Goal: Navigation & Orientation: Find specific page/section

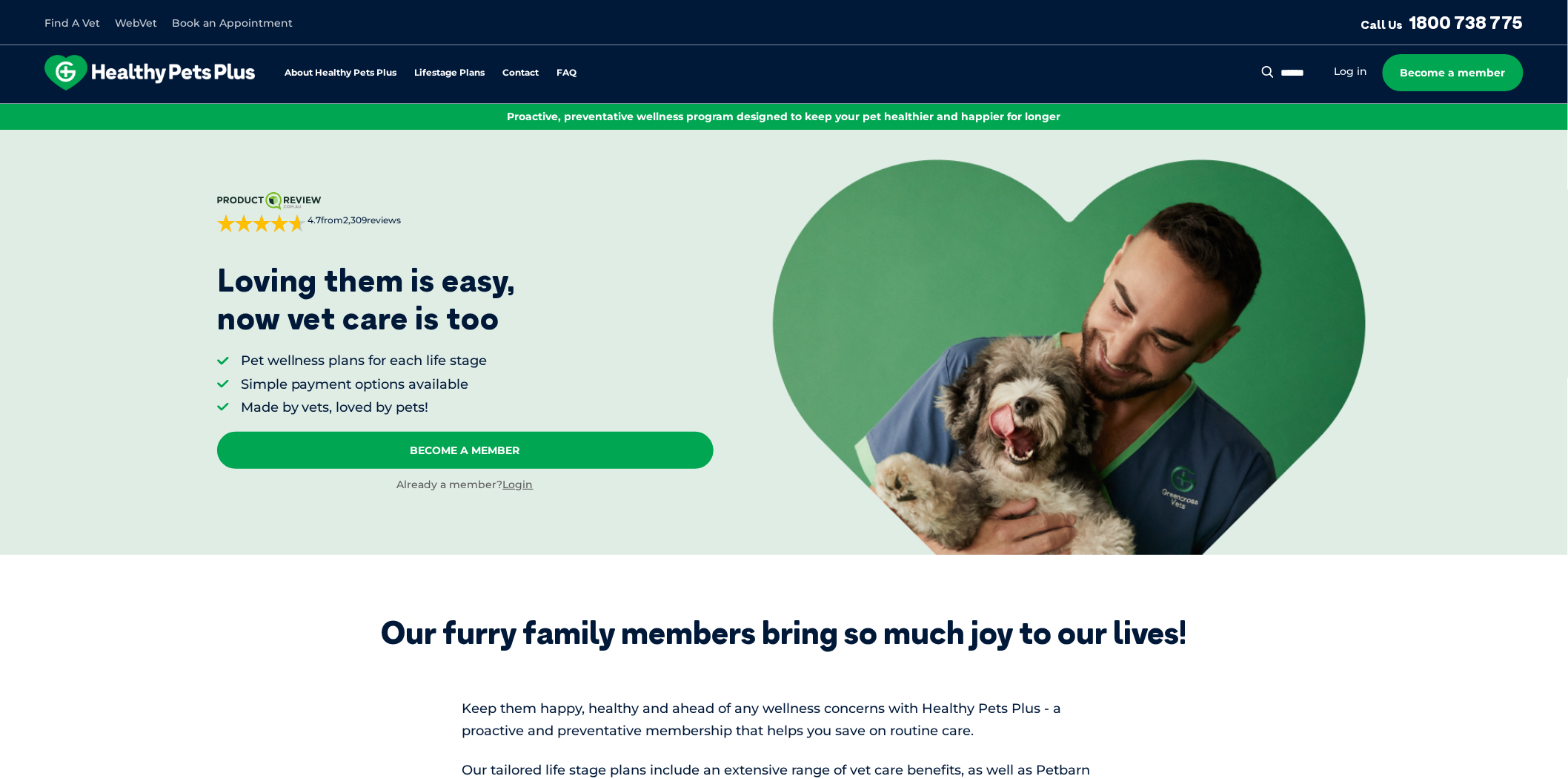
click at [71, 27] on link "Find A Vet" at bounding box center [72, 23] width 55 height 14
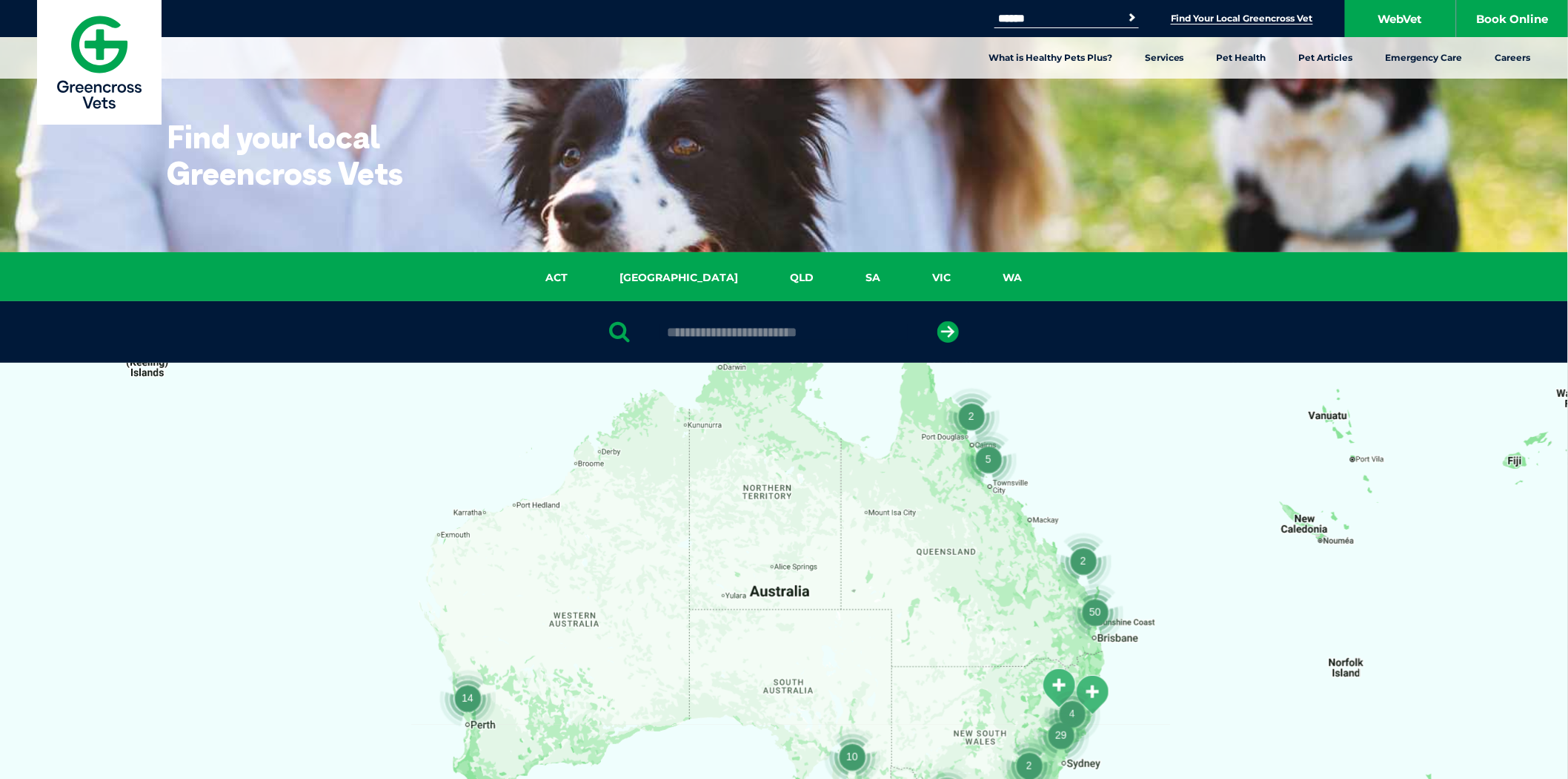
drag, startPoint x: 901, startPoint y: 277, endPoint x: 892, endPoint y: 275, distance: 9.2
click at [907, 277] on link "VIC" at bounding box center [943, 277] width 71 height 17
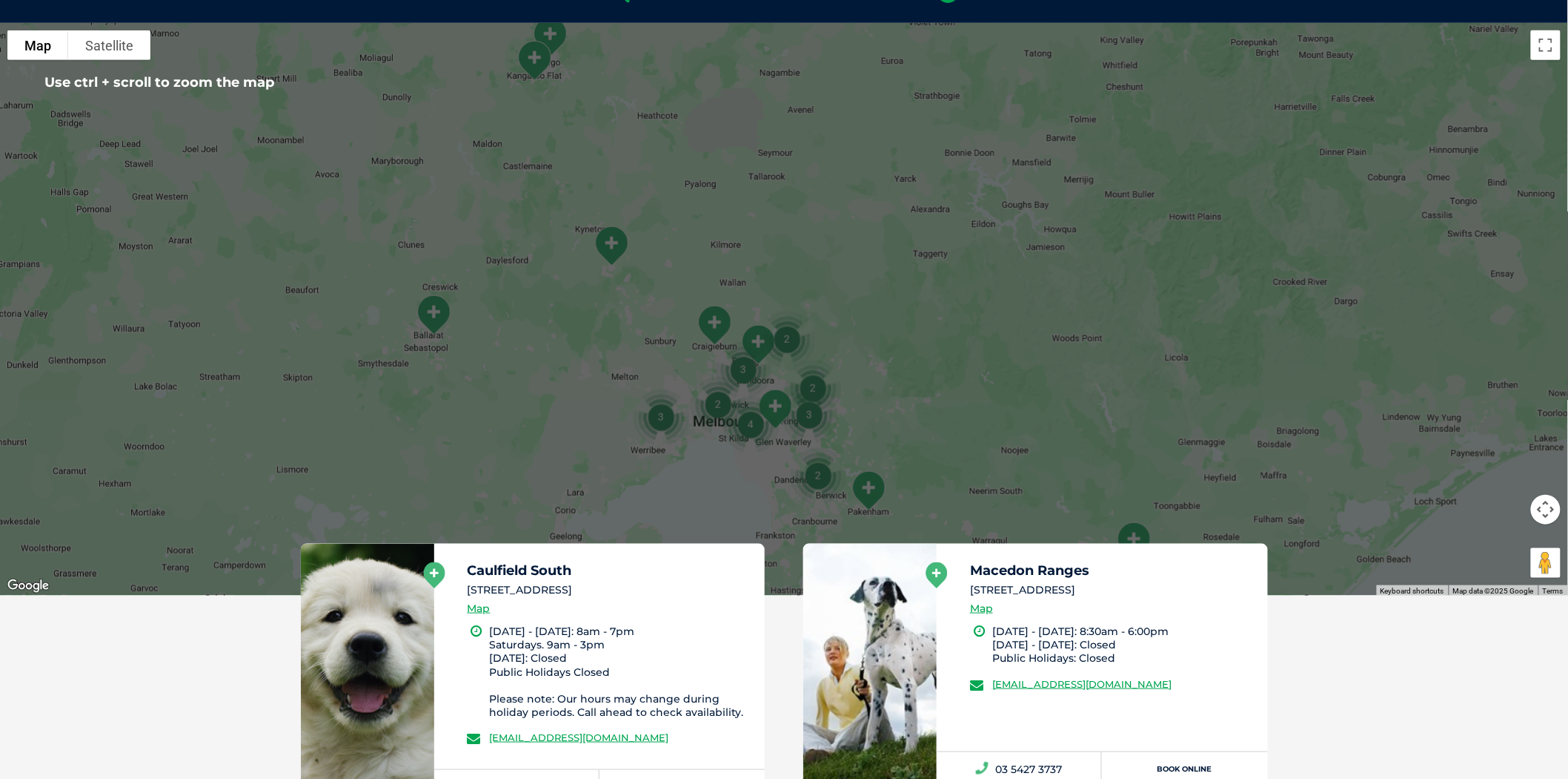
scroll to position [175, 0]
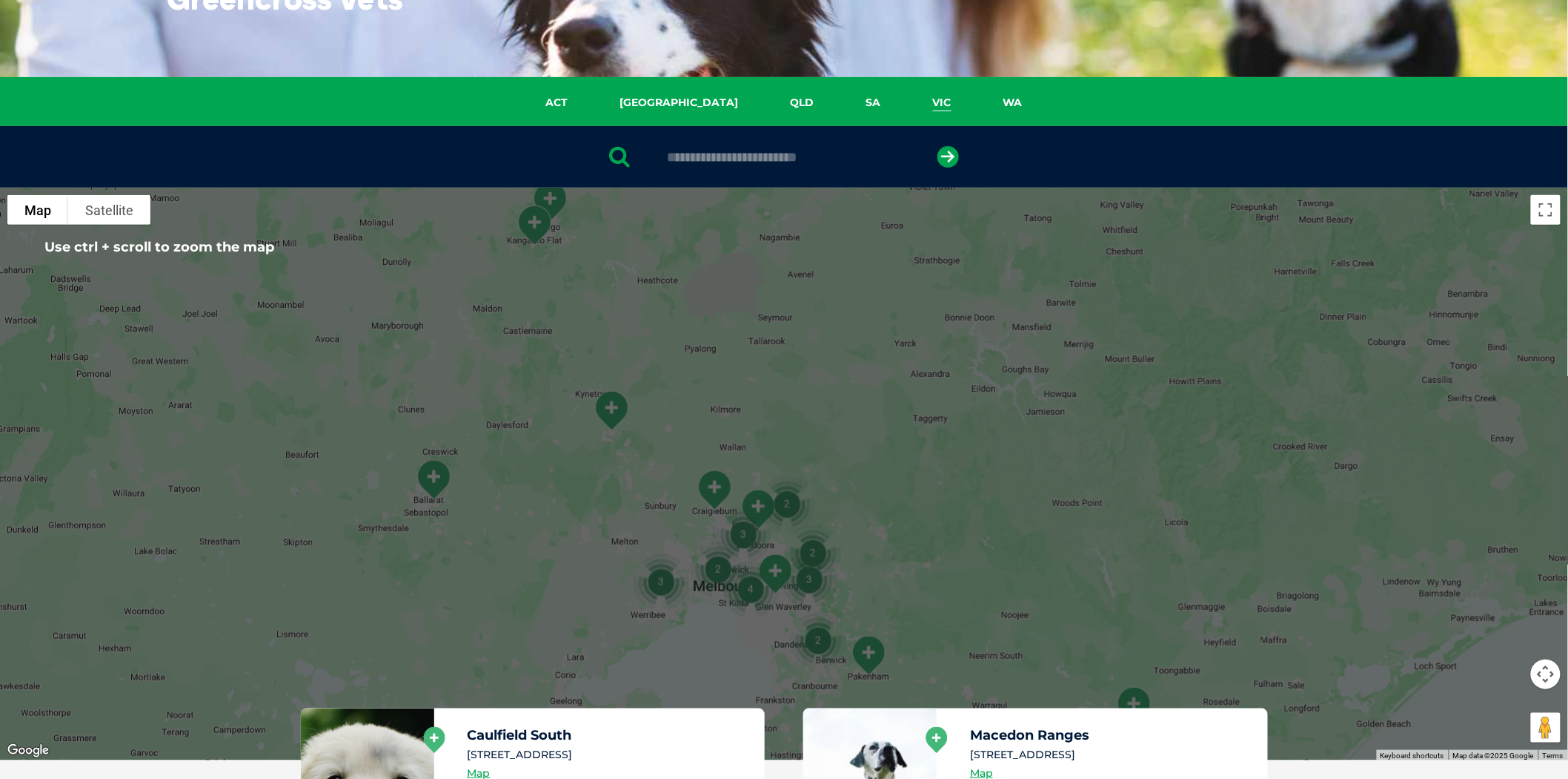
drag, startPoint x: 708, startPoint y: 146, endPoint x: 711, endPoint y: 159, distance: 13.3
click at [708, 149] on div at bounding box center [784, 157] width 1568 height 62
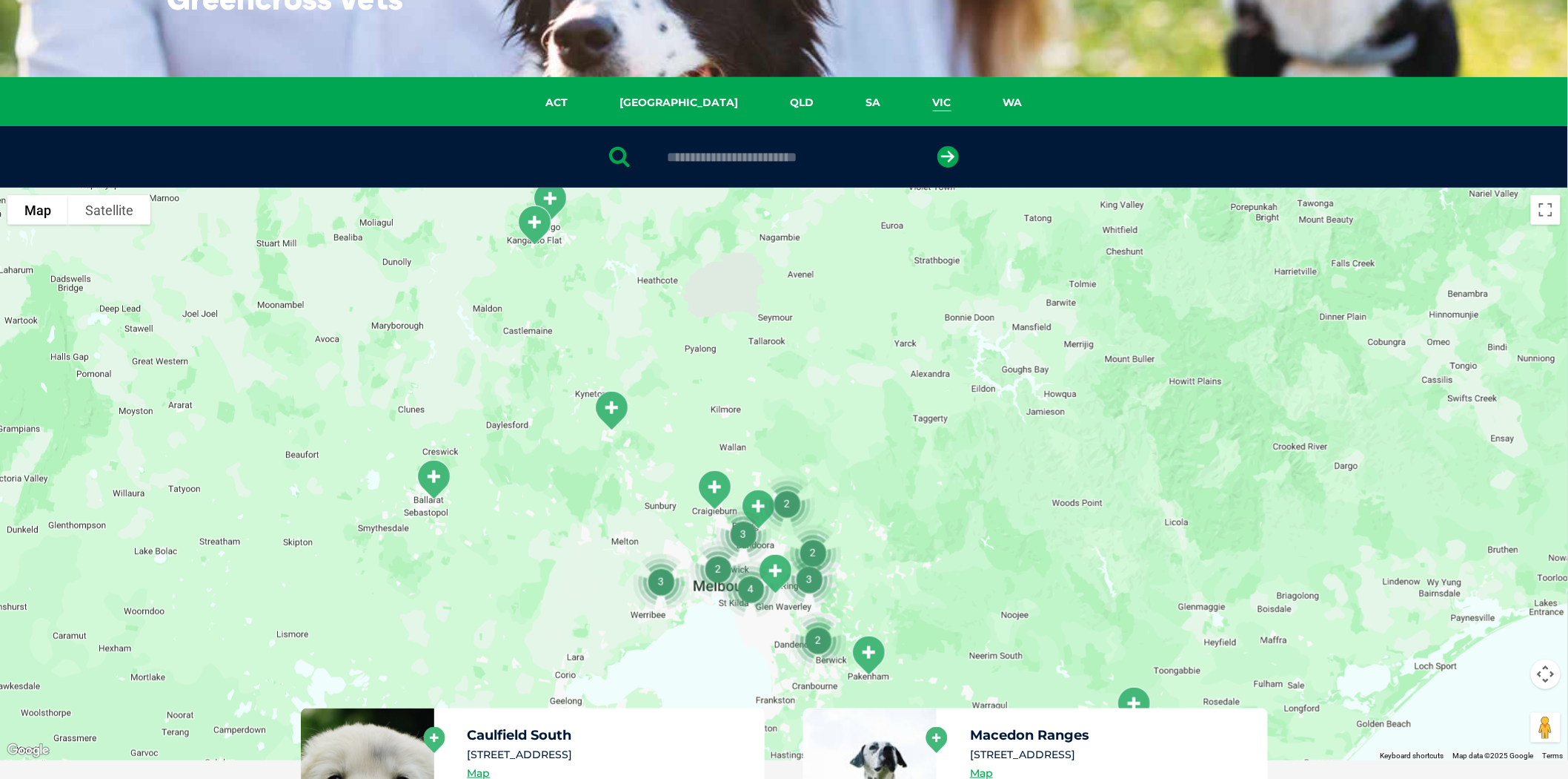
click at [730, 156] on input "text" at bounding box center [784, 157] width 249 height 15
type input "**********"
click at [957, 169] on div "**********" at bounding box center [784, 157] width 1568 height 62
click at [954, 165] on icon "submit" at bounding box center [948, 157] width 22 height 22
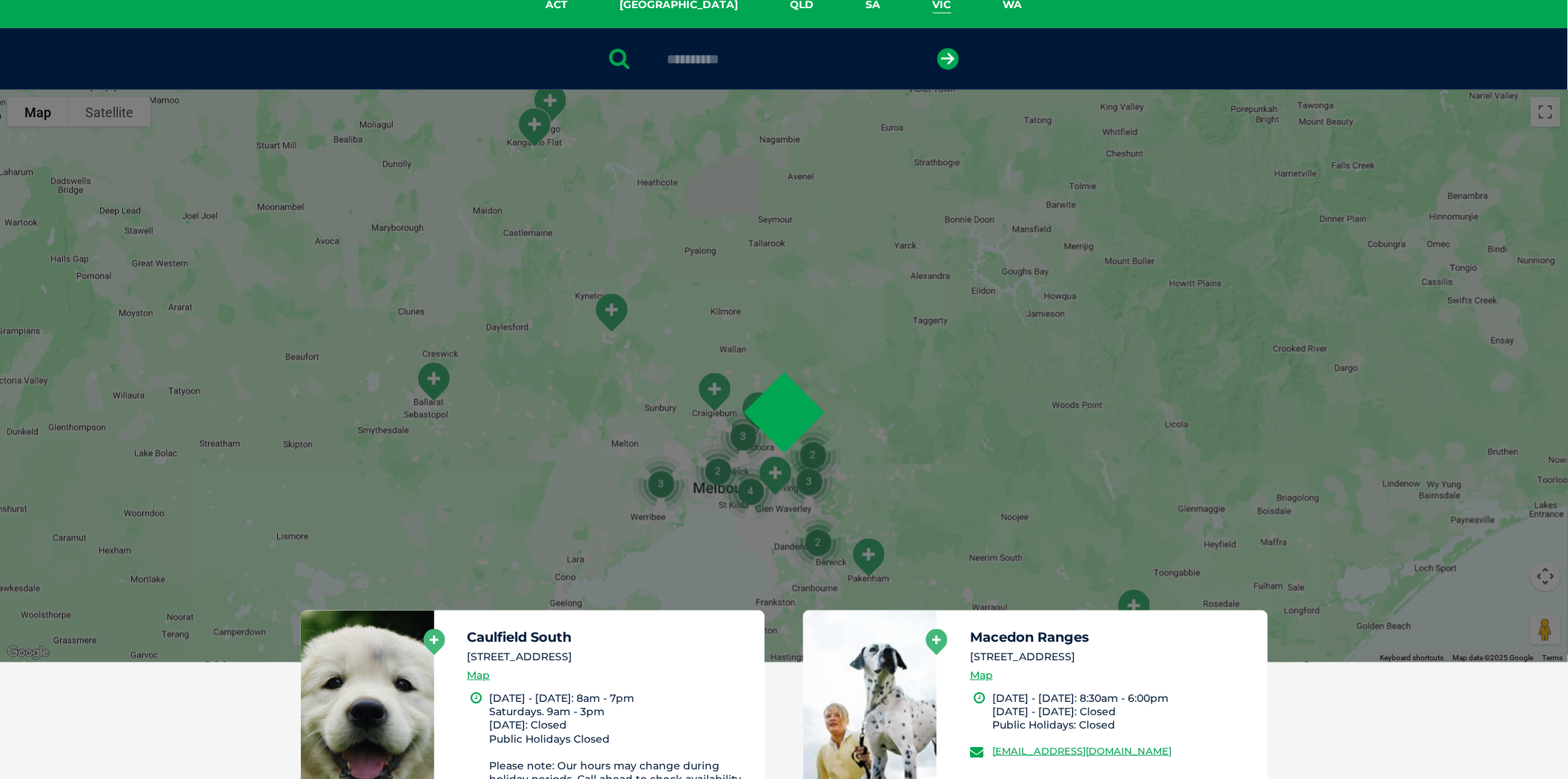
scroll to position [288, 0]
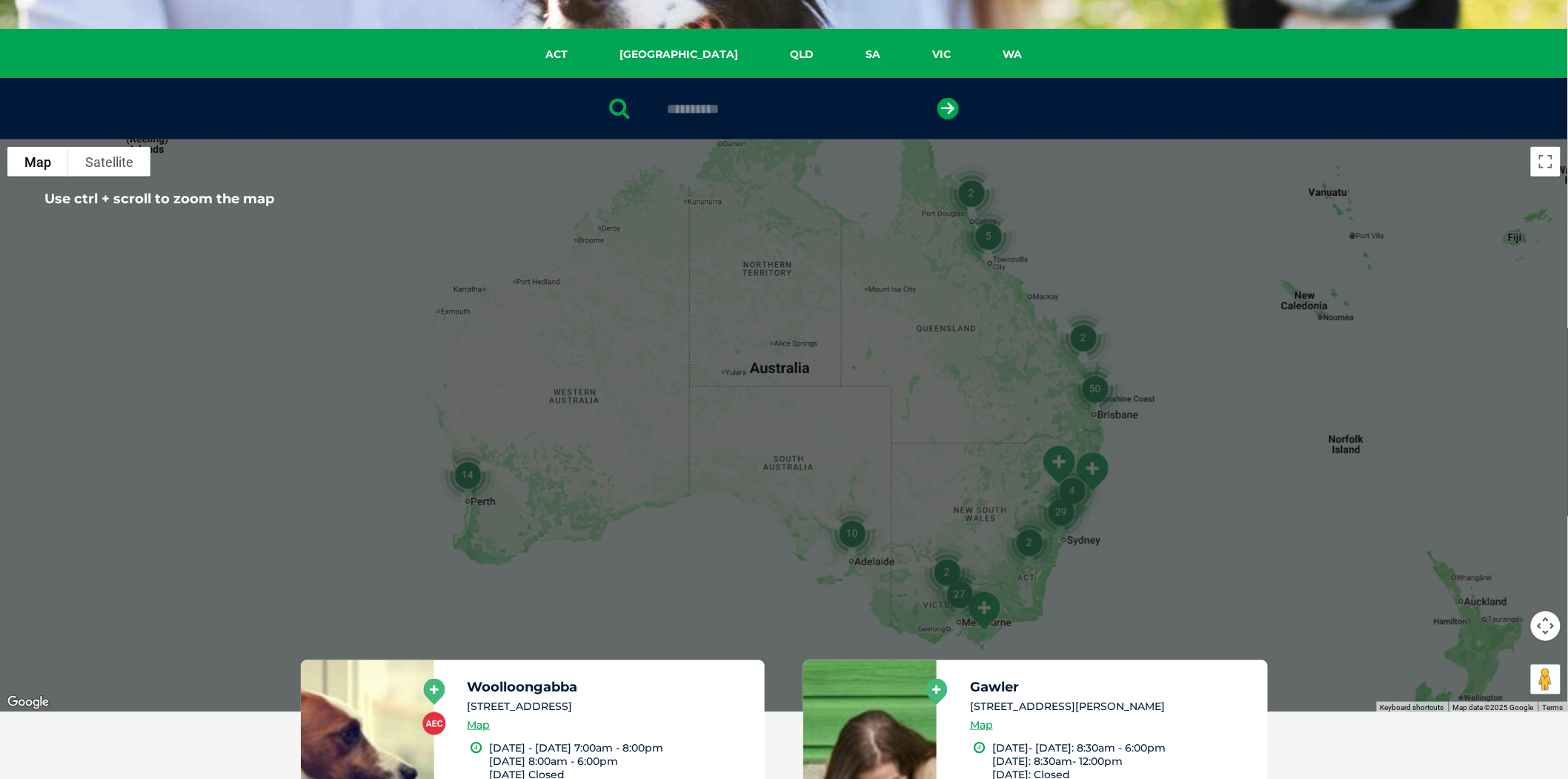
scroll to position [205, 0]
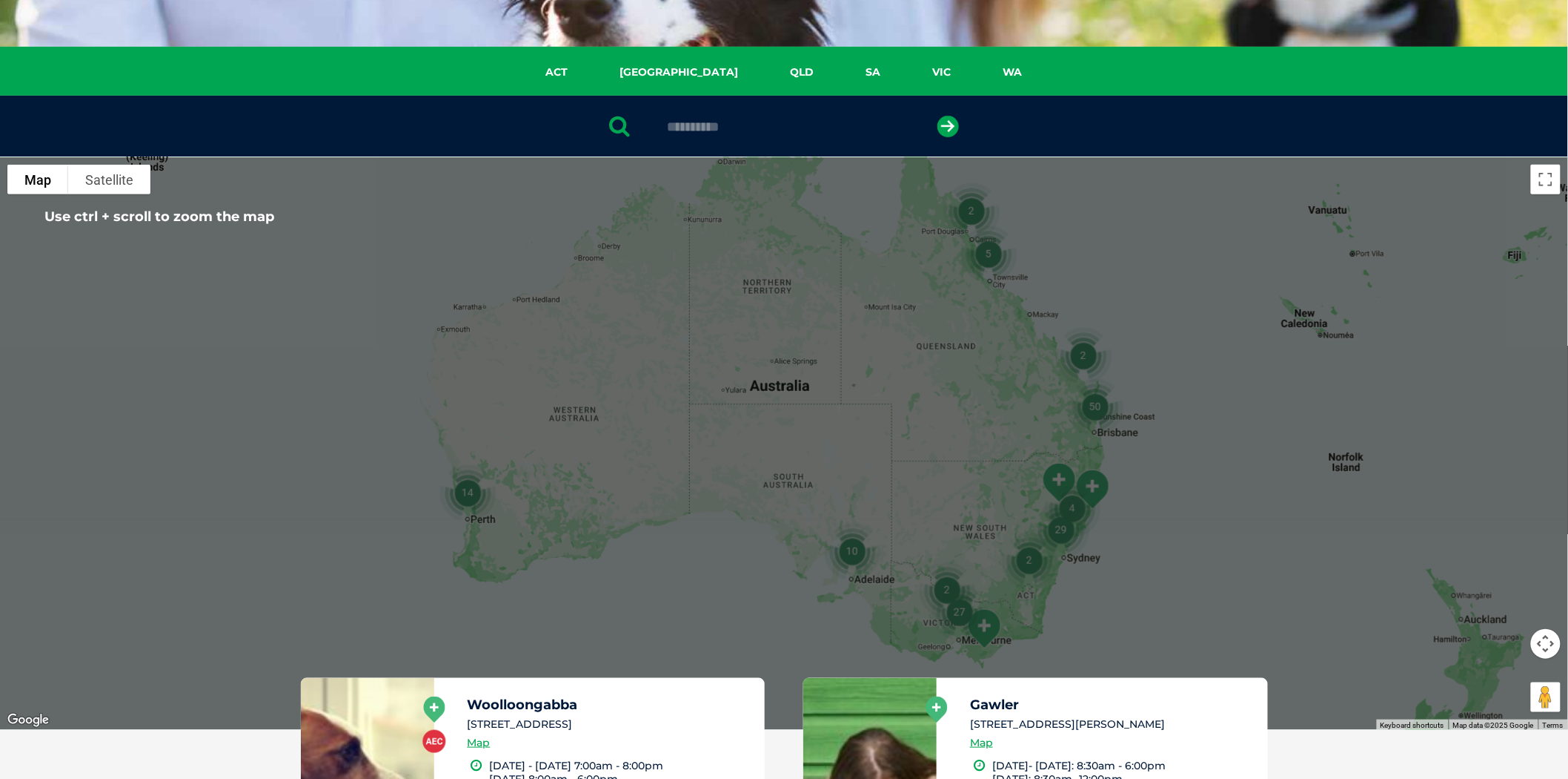
click at [768, 138] on div "**********" at bounding box center [784, 126] width 1568 height 62
click at [775, 132] on input "**********" at bounding box center [784, 126] width 249 height 15
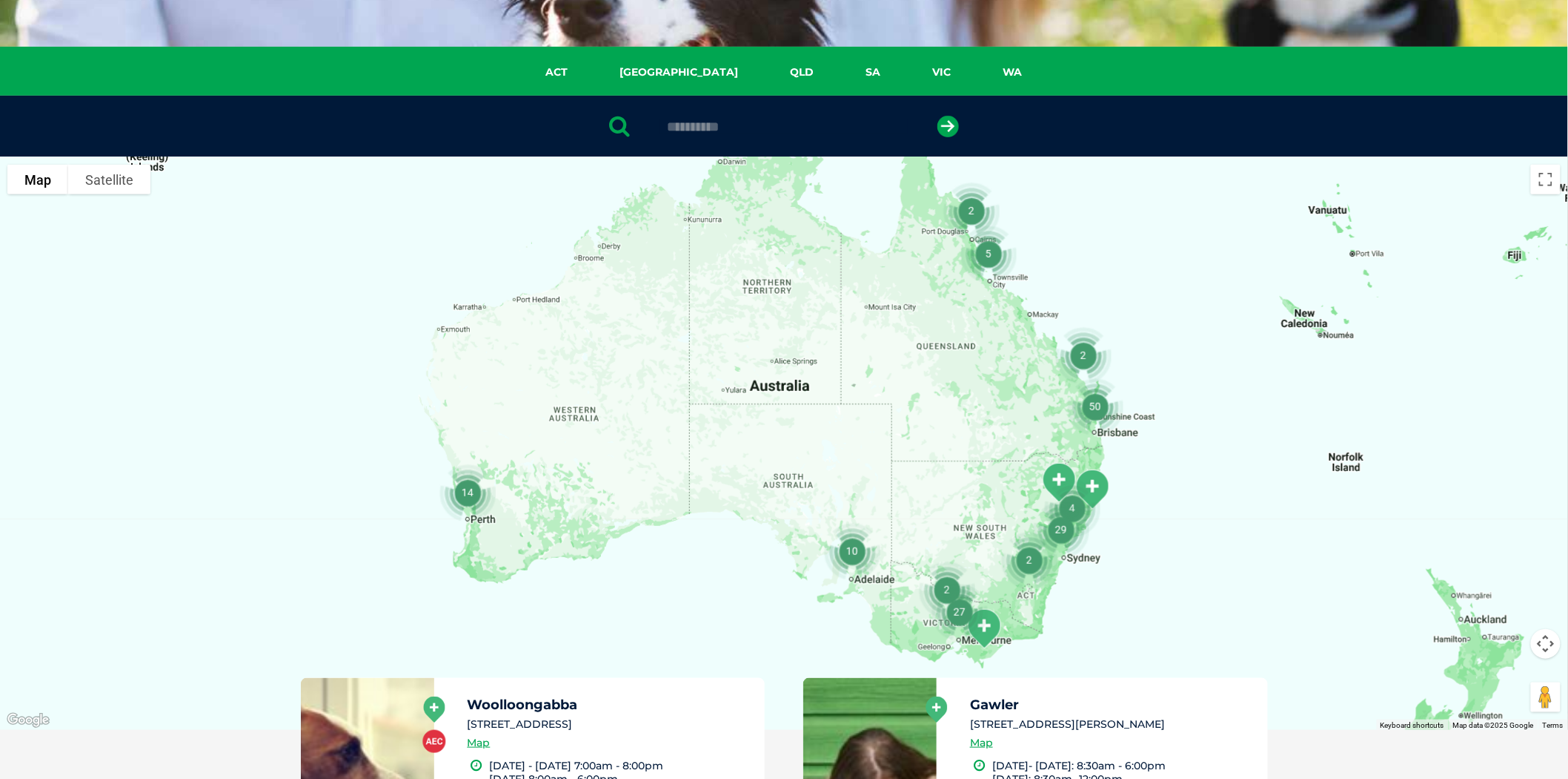
click at [937, 115] on button "submit" at bounding box center [948, 126] width 22 height 22
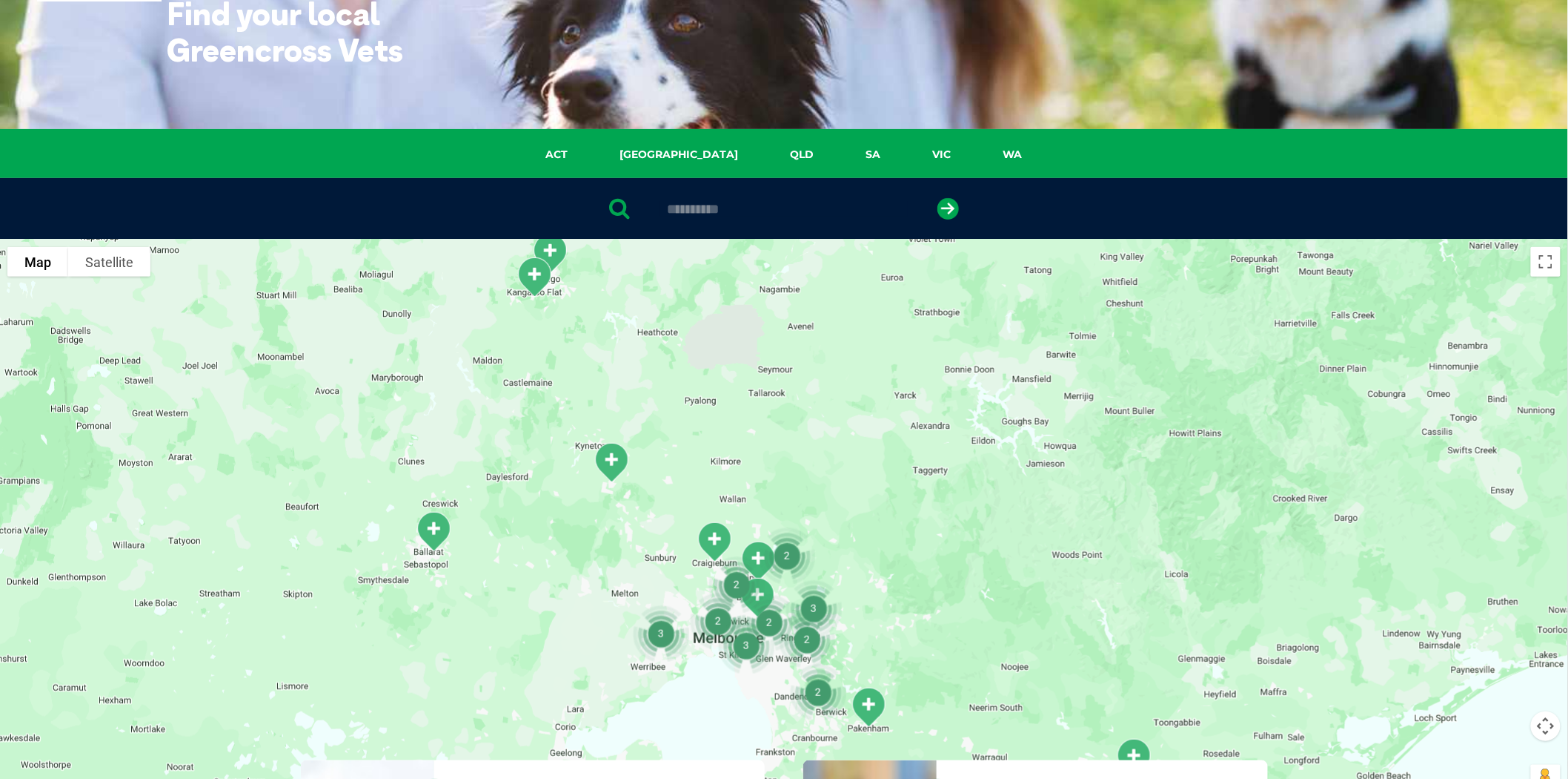
scroll to position [370, 0]
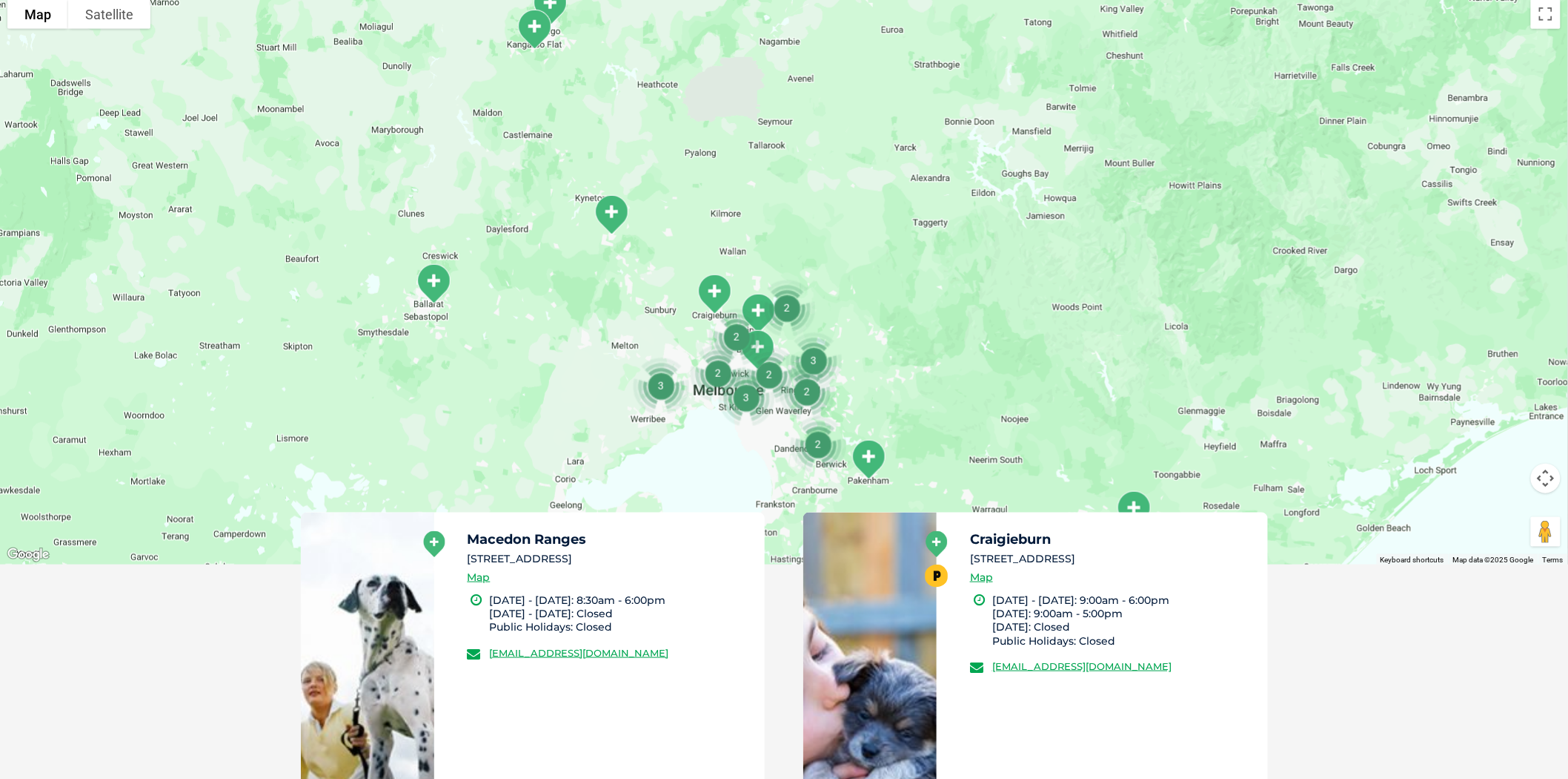
drag, startPoint x: 463, startPoint y: 537, endPoint x: 664, endPoint y: 564, distance: 202.8
click at [664, 564] on div "Macedon Ranges 5 Brooke Street Woodend , VIC 3442 Map Monday - Friday: 8:30am -…" at bounding box center [600, 685] width 331 height 346
copy div "Macedon Ranges 5 Brooke Street Woodend , VIC 3442"
click at [580, 579] on div "Macedon Ranges 5 Brooke Street Woodend , VIC 3442 Map" at bounding box center [610, 562] width 285 height 61
click at [432, 544] on icon at bounding box center [434, 544] width 22 height 26
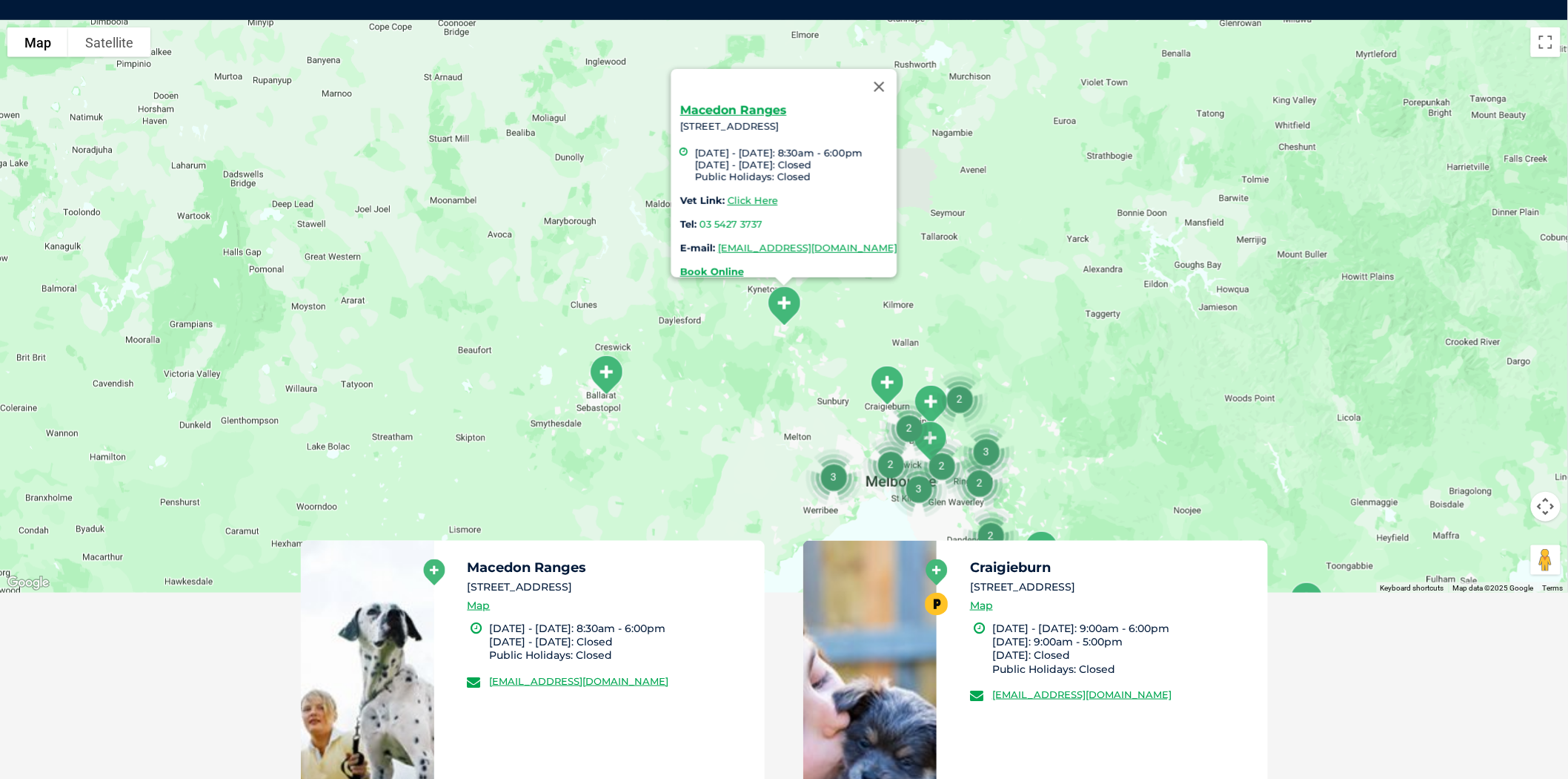
scroll to position [340, 0]
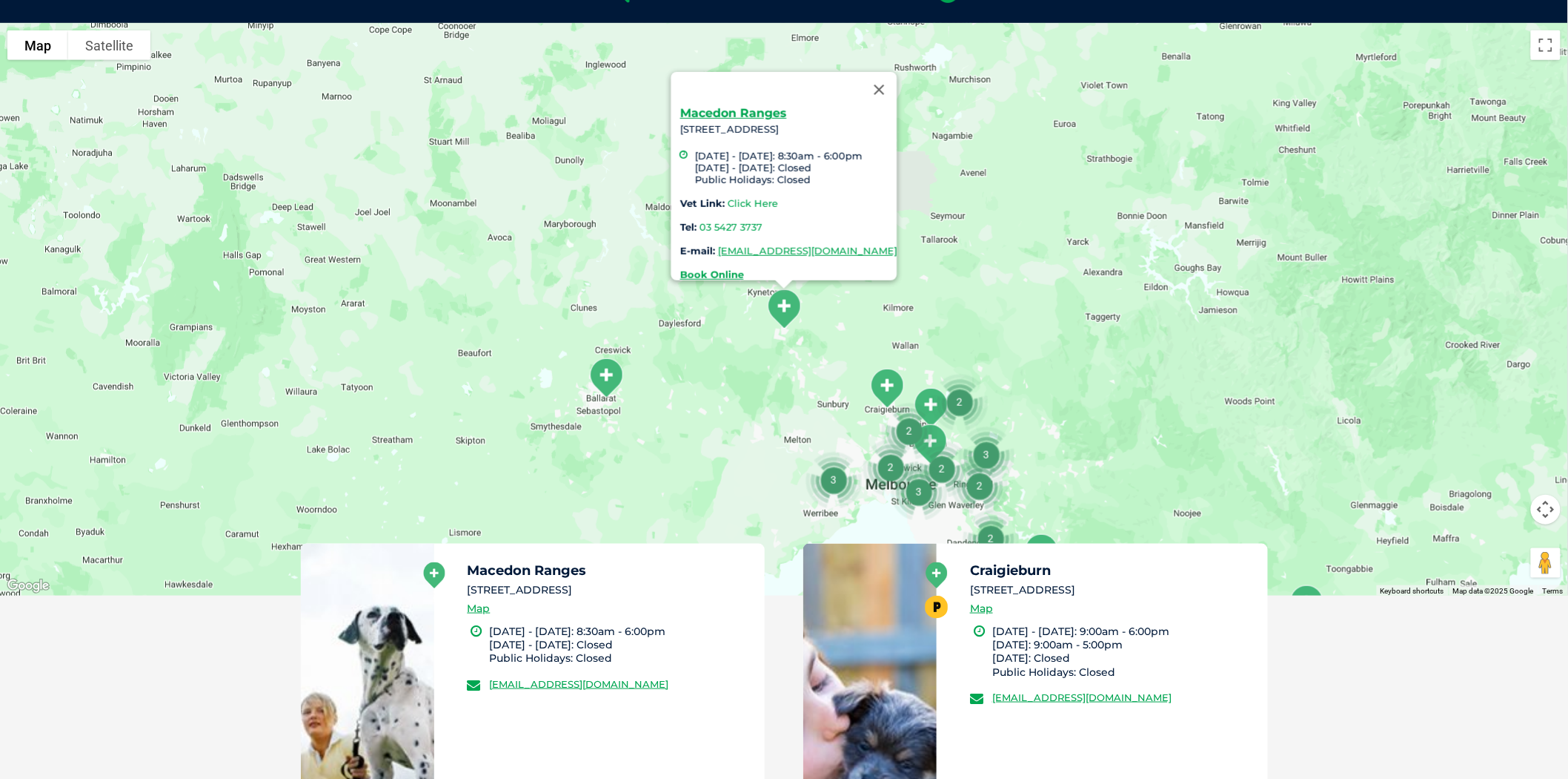
click at [728, 197] on link "Click Here" at bounding box center [753, 202] width 51 height 12
